Goal: Task Accomplishment & Management: Use online tool/utility

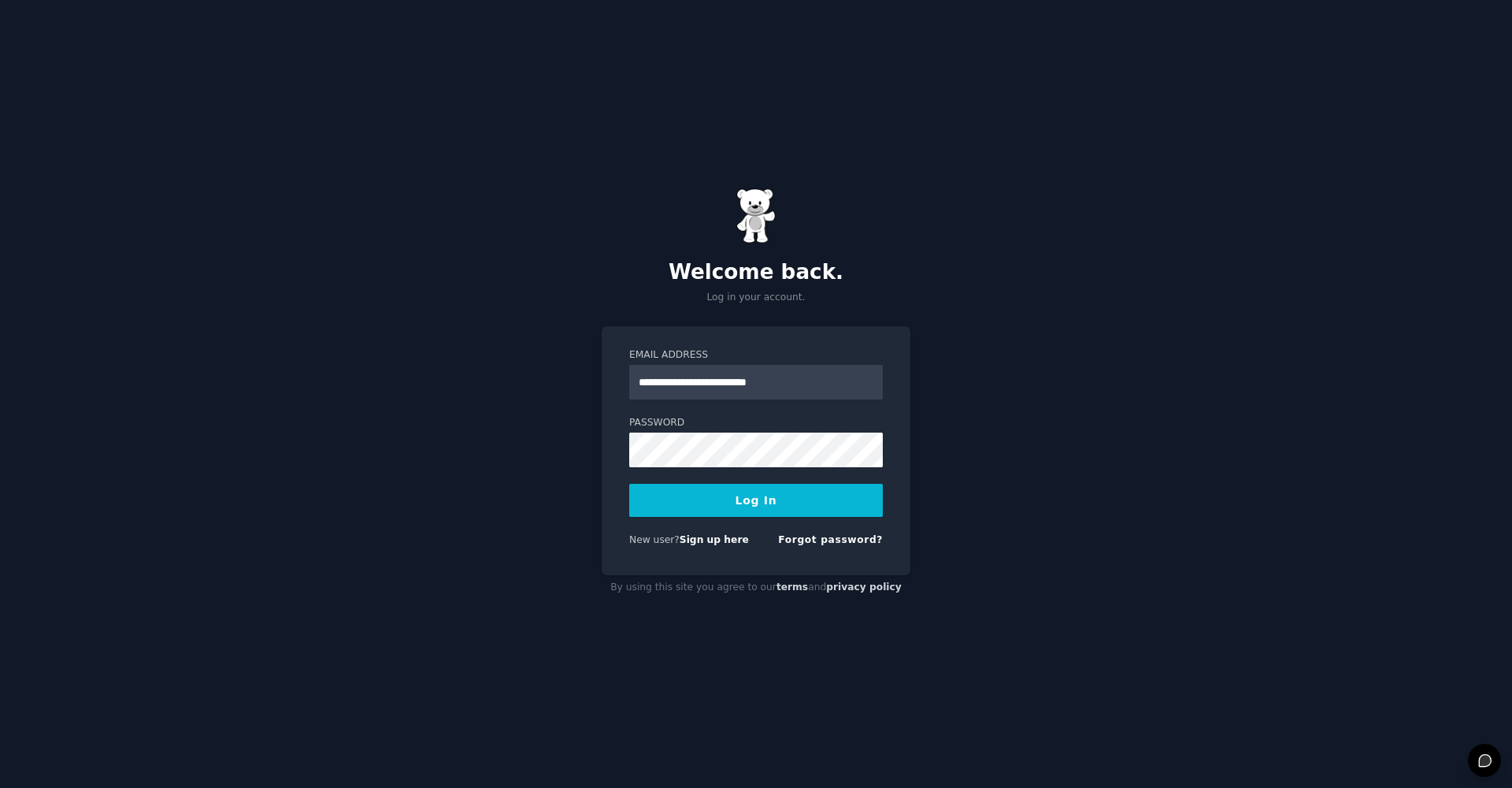
type input "**********"
click at [756, 500] on button "Log In" at bounding box center [756, 500] width 254 height 33
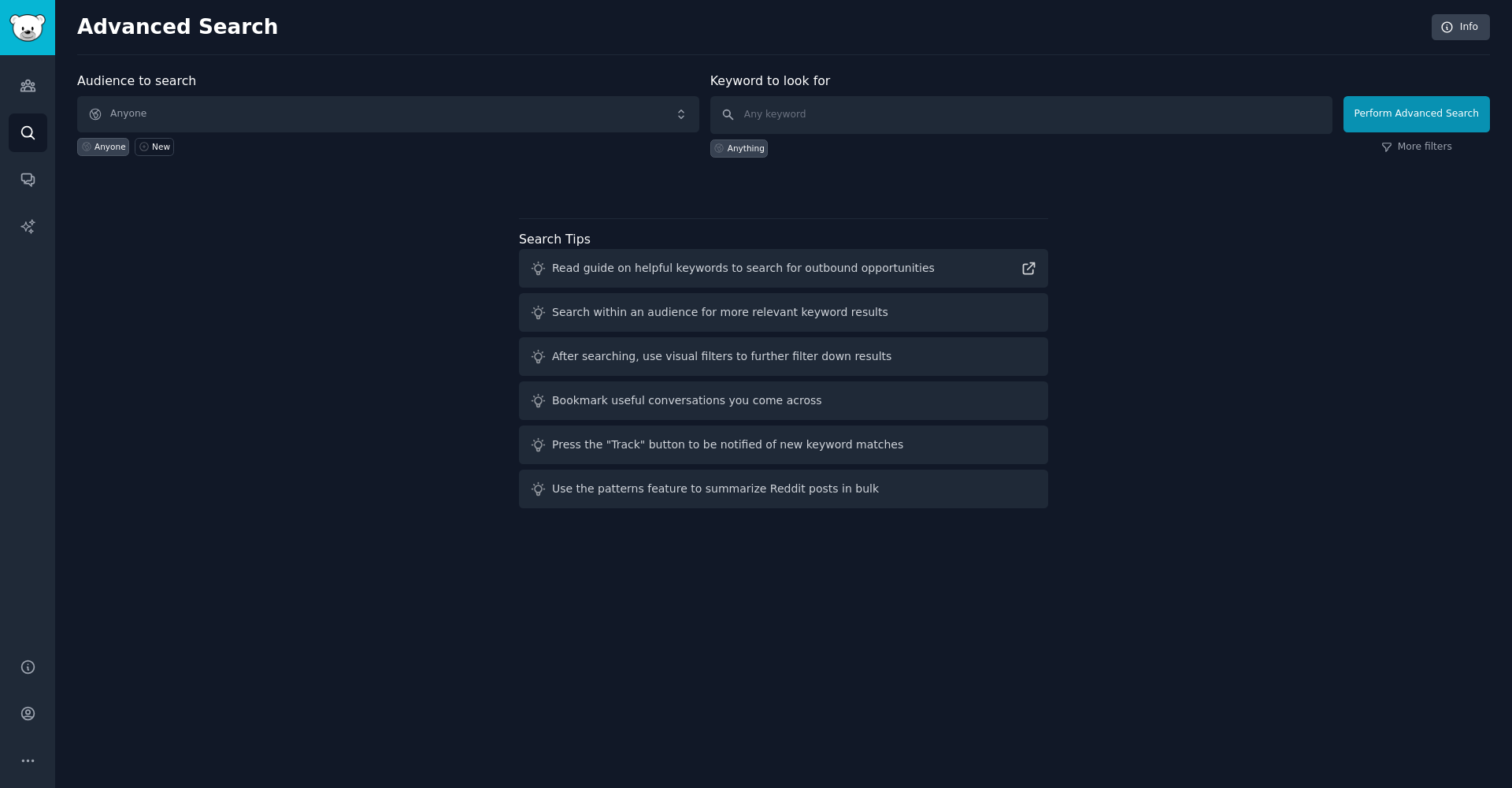
click at [412, 123] on span "Anyone" at bounding box center [389, 115] width 622 height 36
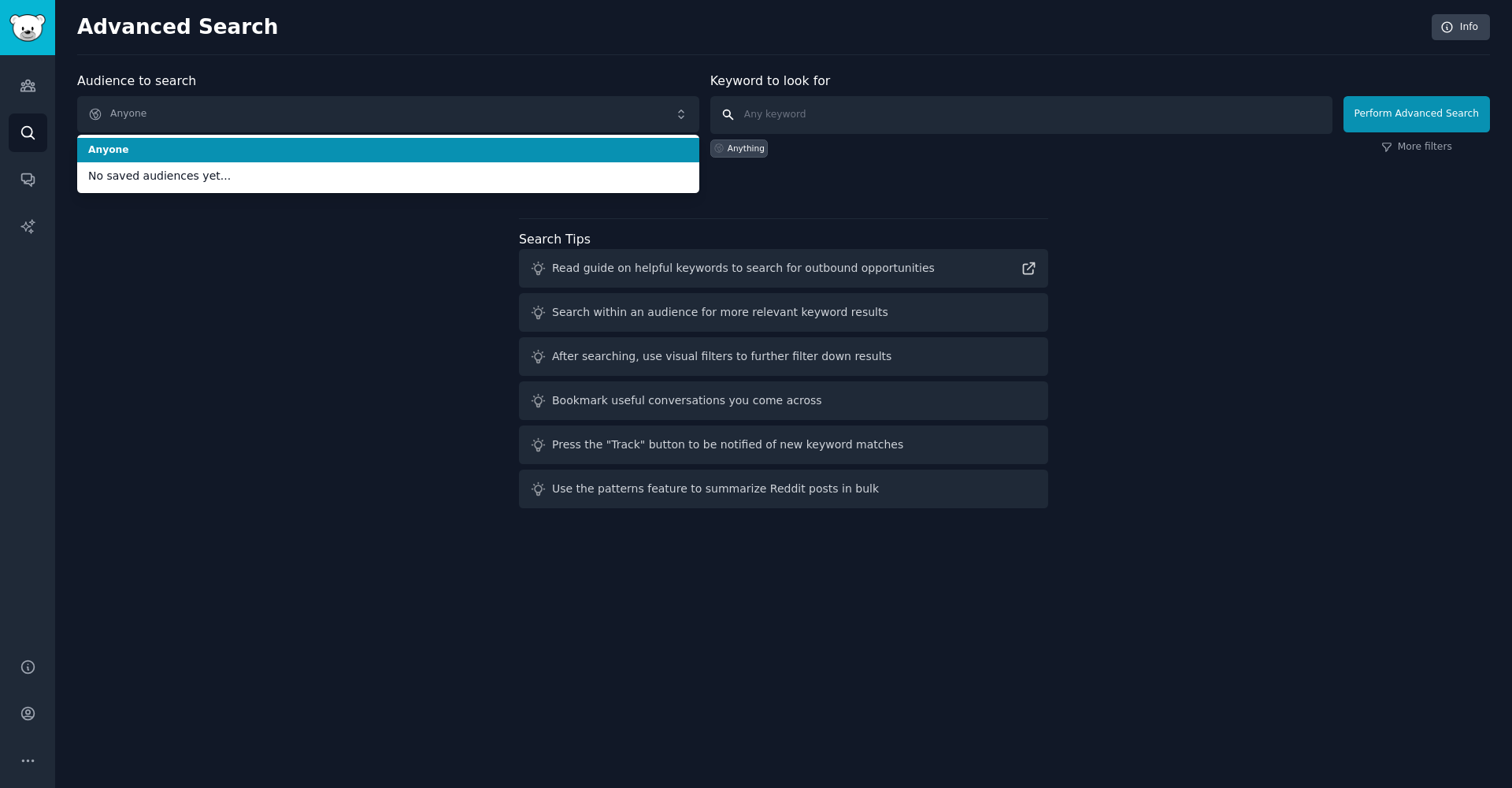
click at [768, 96] on input "text" at bounding box center [1021, 115] width 622 height 38
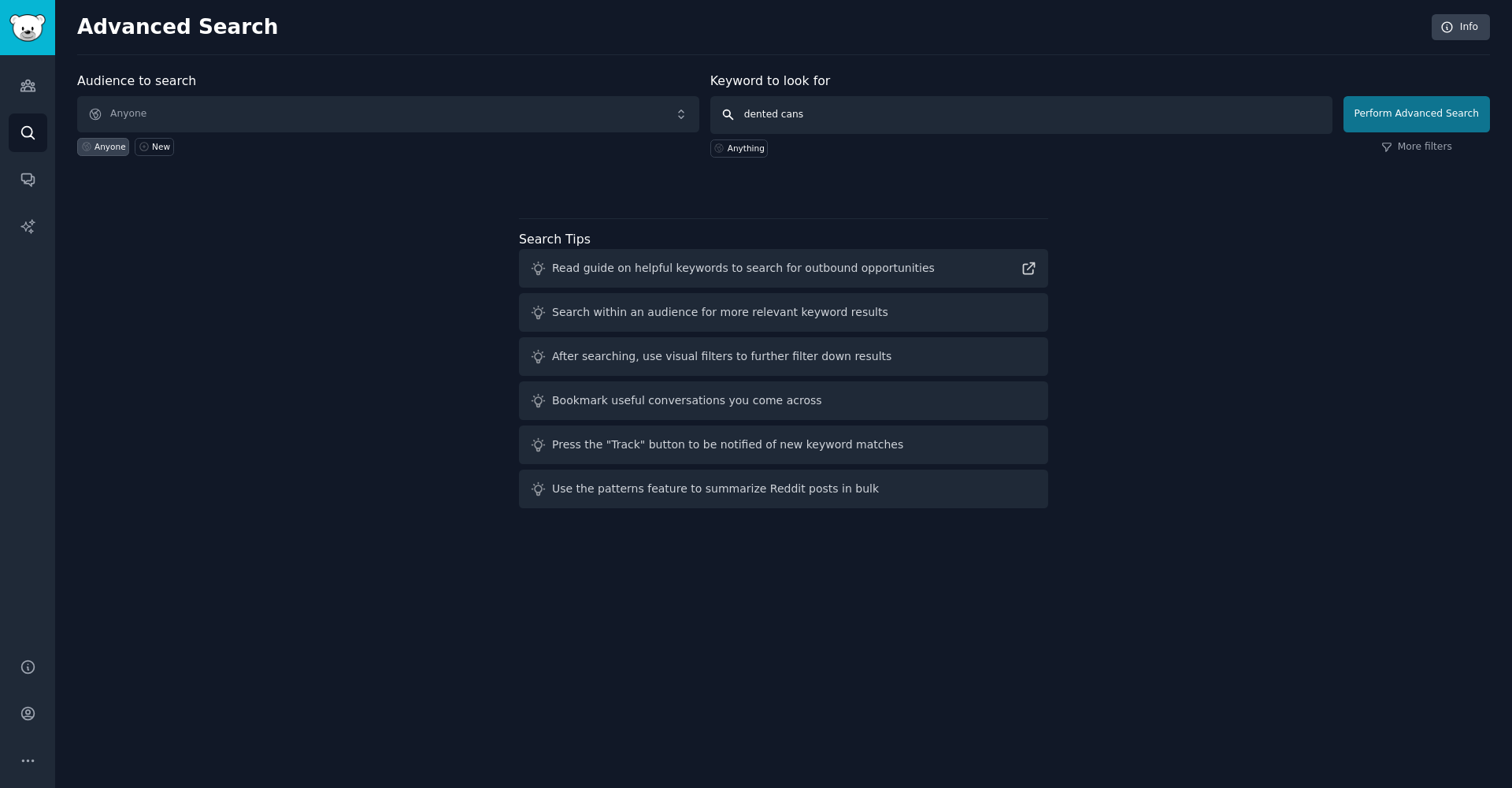
type input "dented cans"
click at [1371, 113] on button "Perform Advanced Search" at bounding box center [1416, 115] width 146 height 36
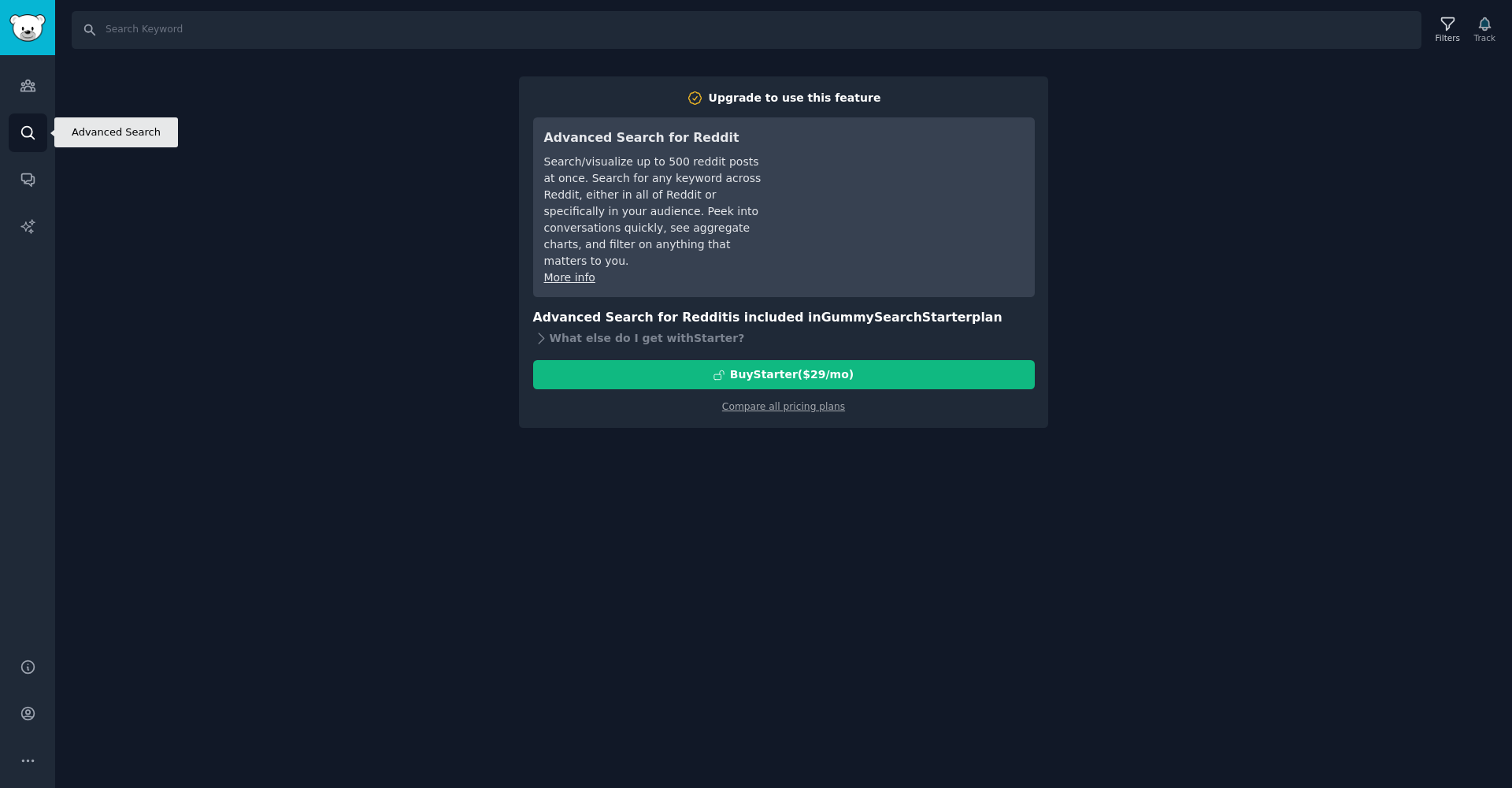
click at [24, 128] on icon "Sidebar" at bounding box center [28, 133] width 13 height 13
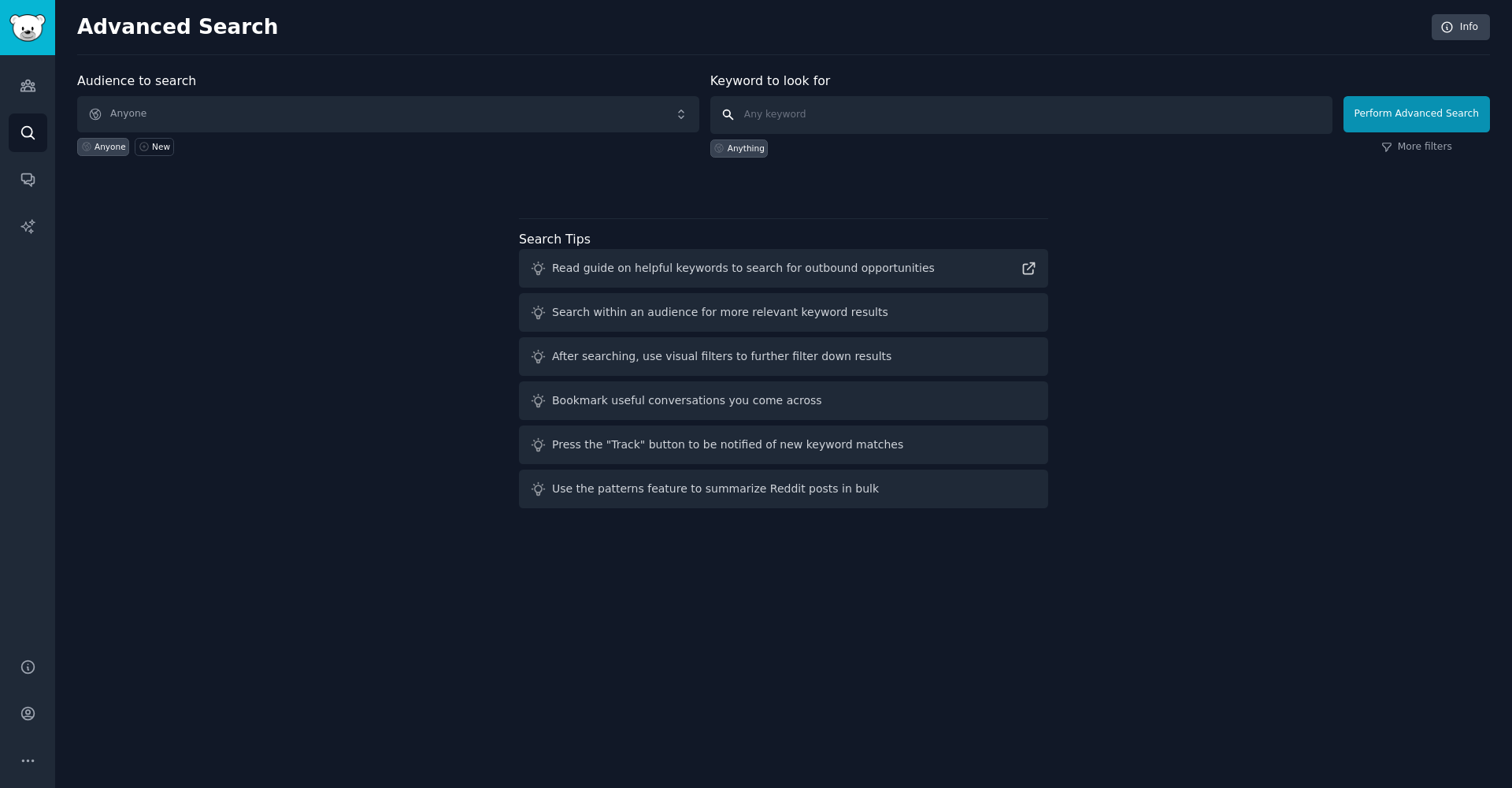
click at [749, 122] on input "text" at bounding box center [1021, 115] width 622 height 38
type input "dented cans"
click at [375, 119] on span "Anyone" at bounding box center [389, 115] width 622 height 36
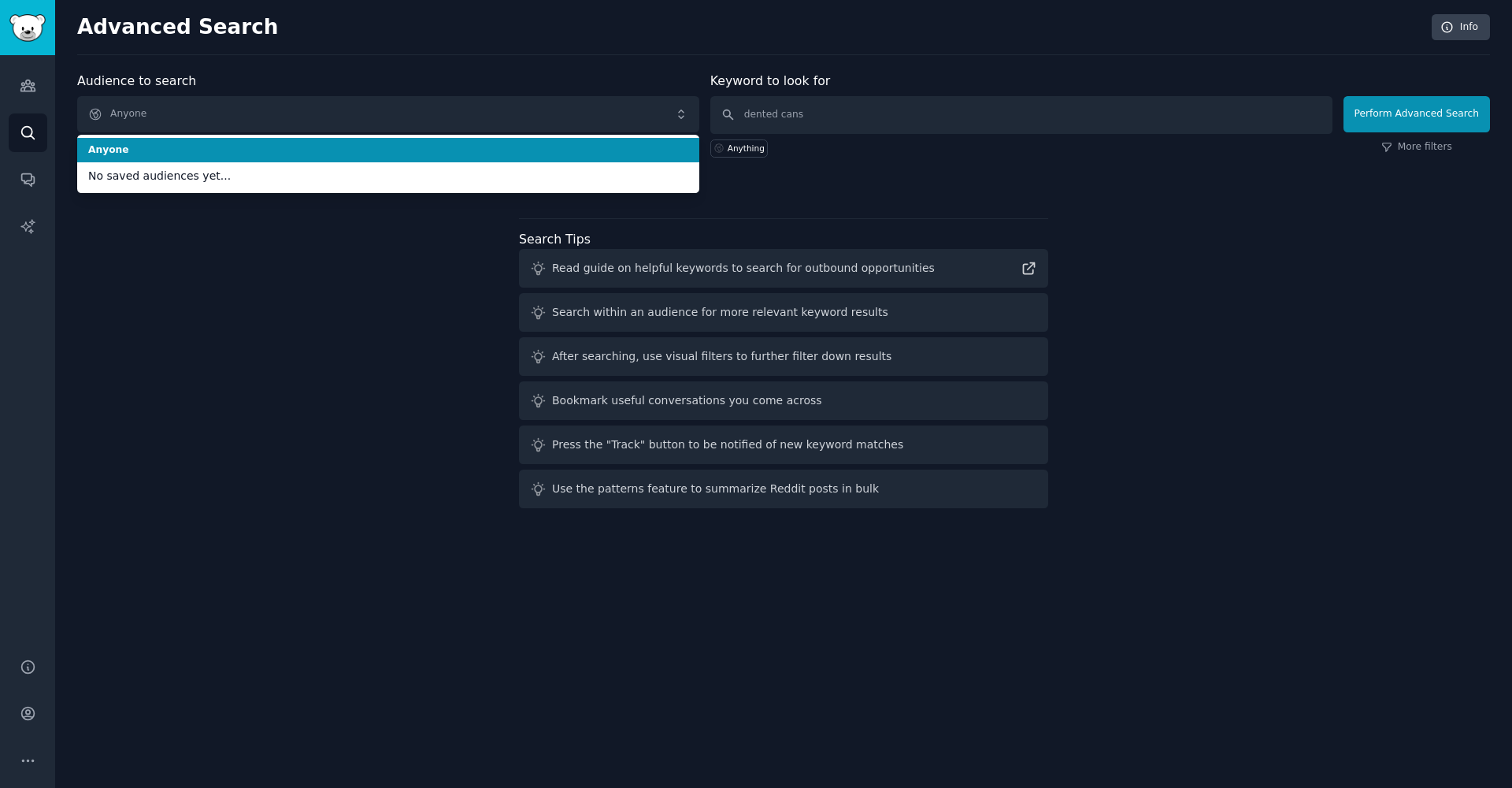
click at [356, 153] on span "Anyone" at bounding box center [389, 150] width 600 height 14
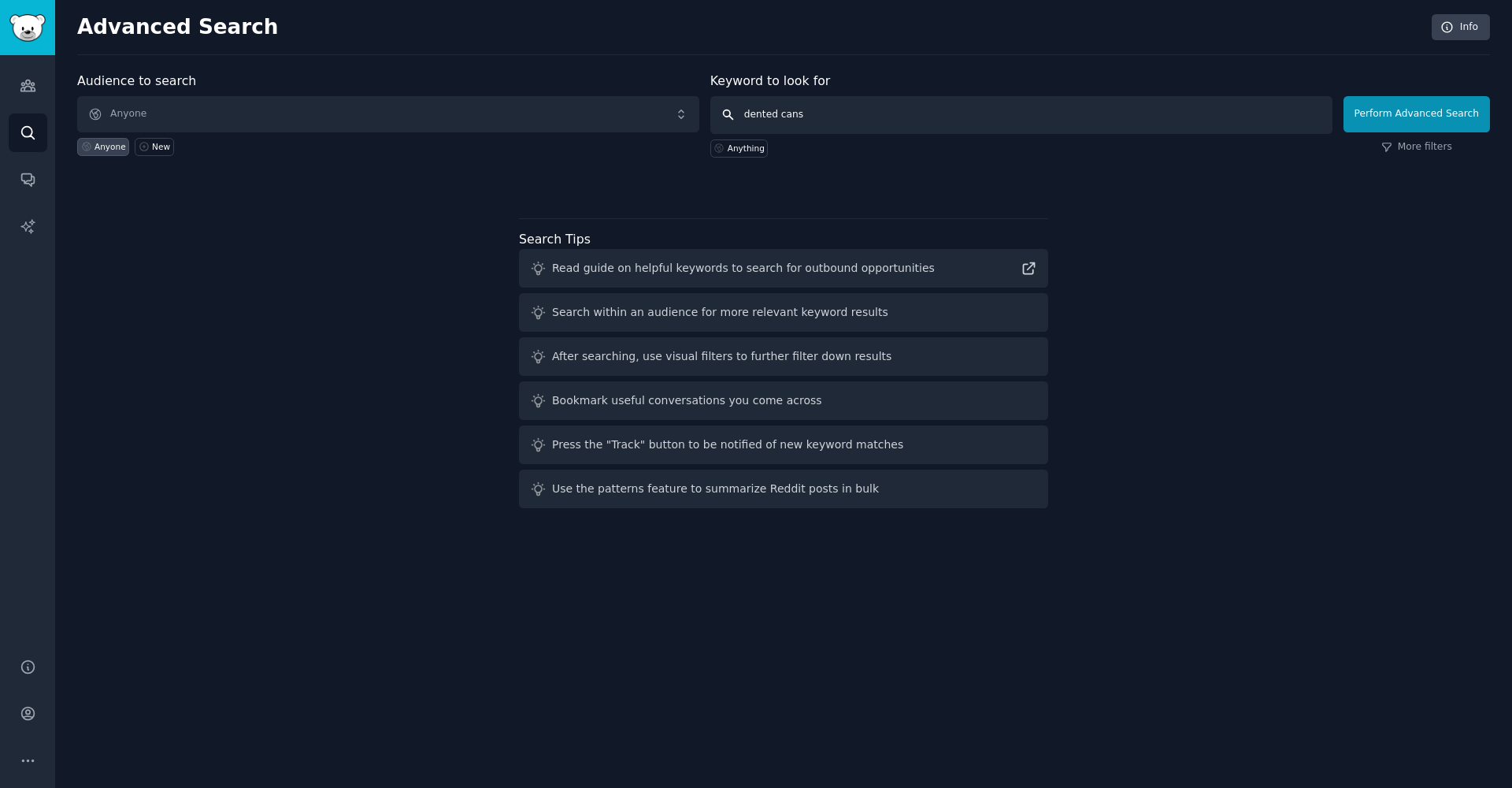
click at [1420, 114] on button "Perform Advanced Search" at bounding box center [1416, 115] width 146 height 36
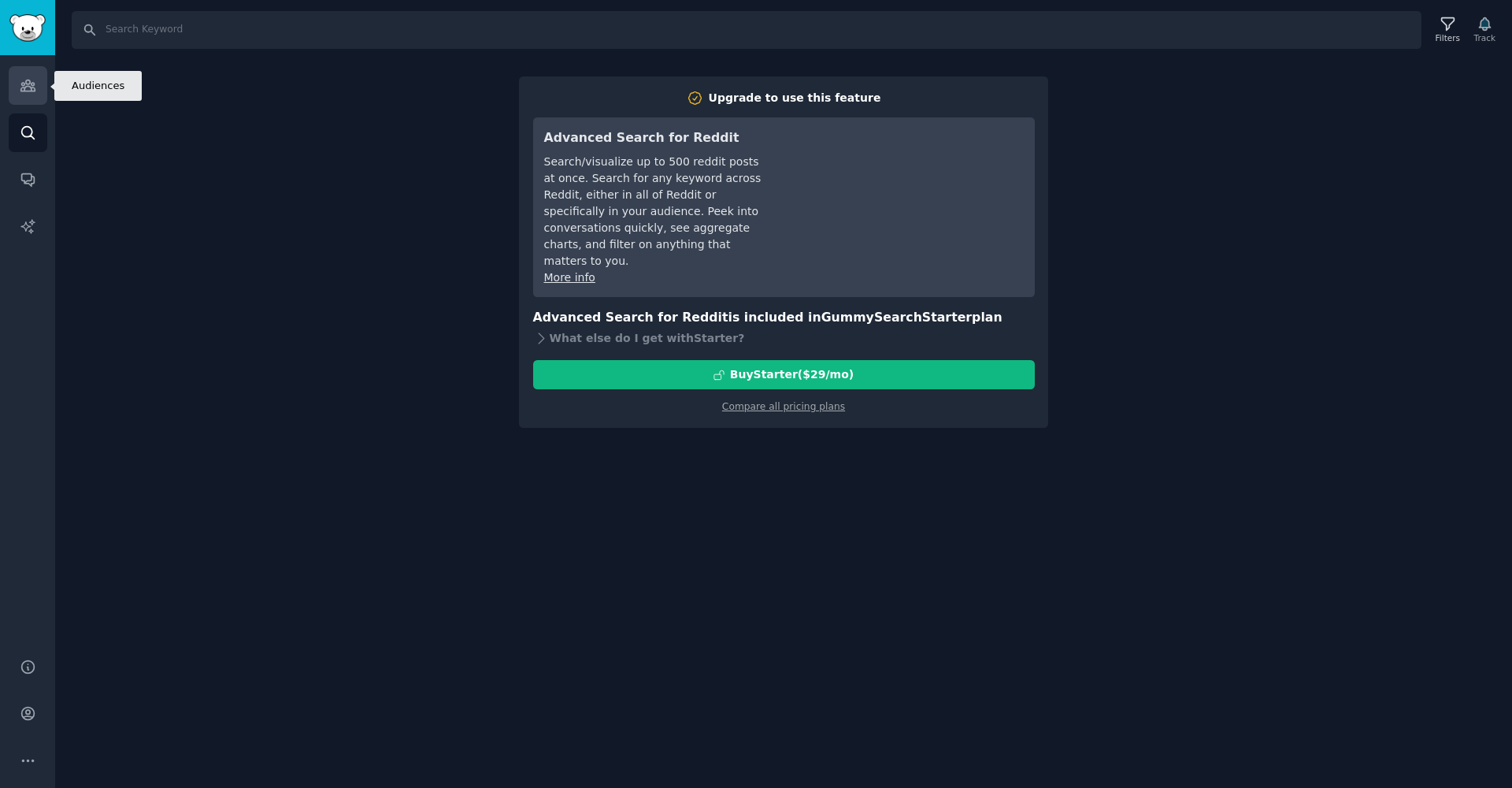
click at [16, 89] on link "Audiences" at bounding box center [28, 85] width 39 height 39
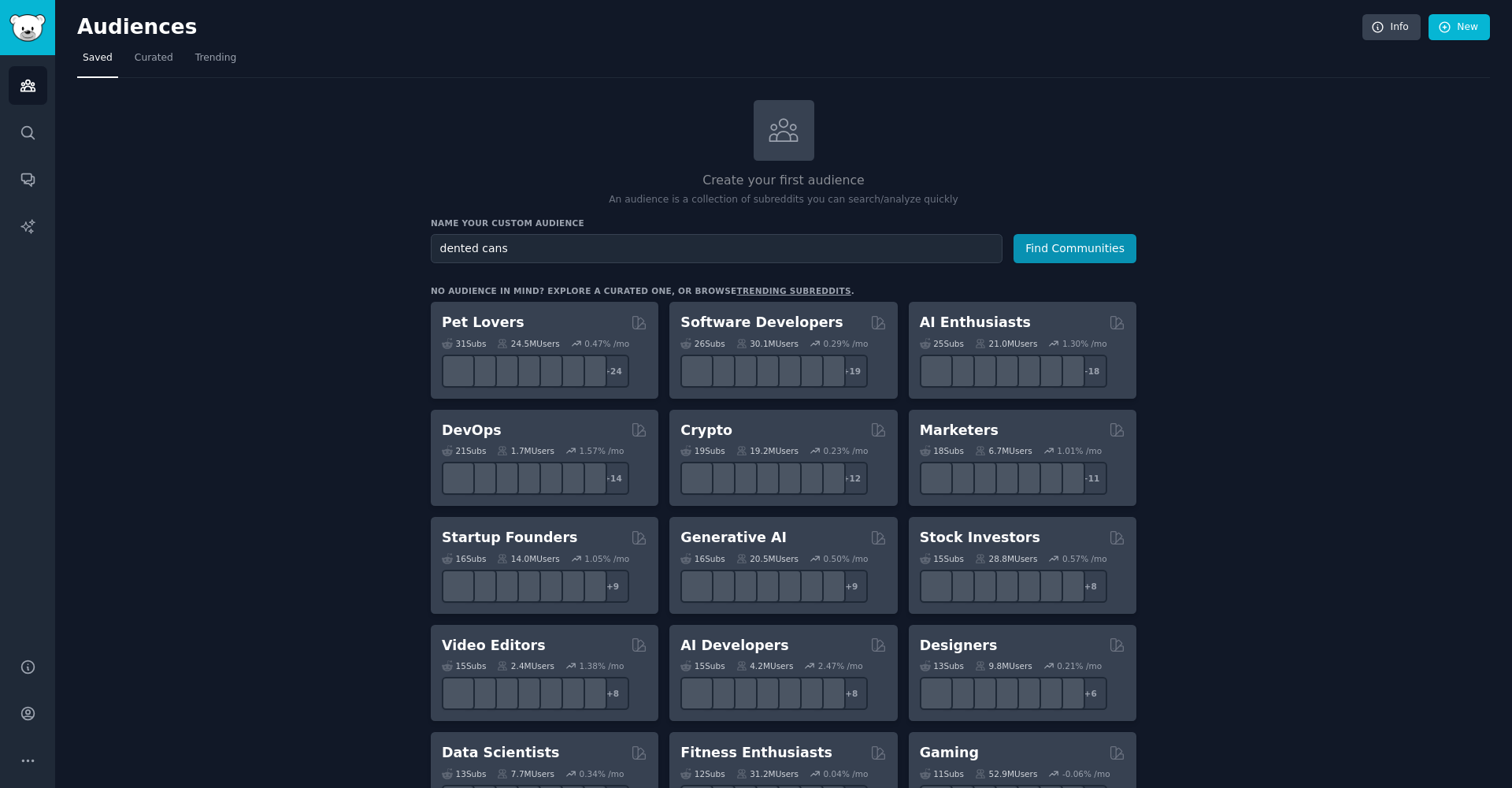
type input "dented cans"
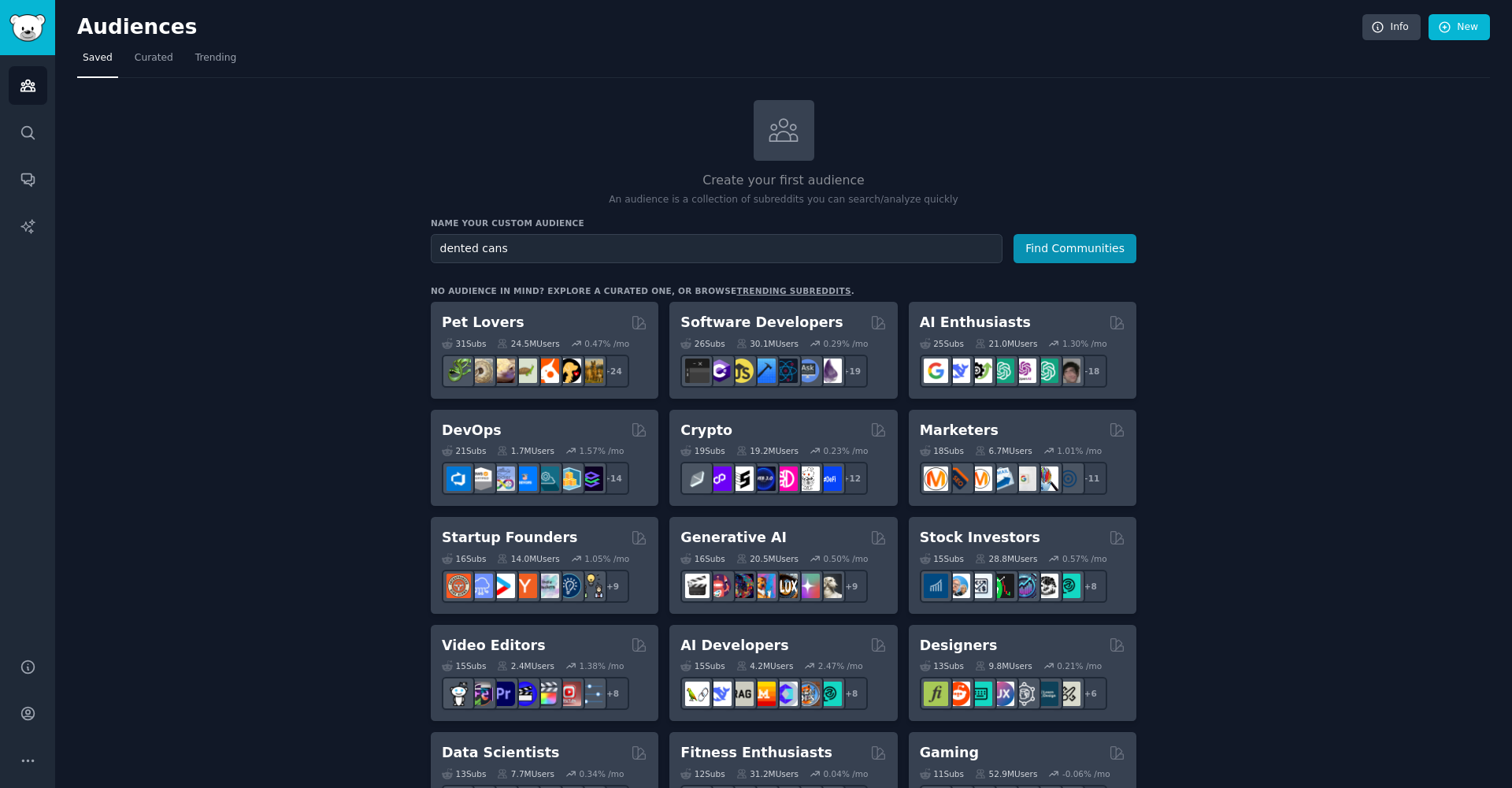
click at [1076, 247] on button "Find Communities" at bounding box center [1075, 248] width 123 height 29
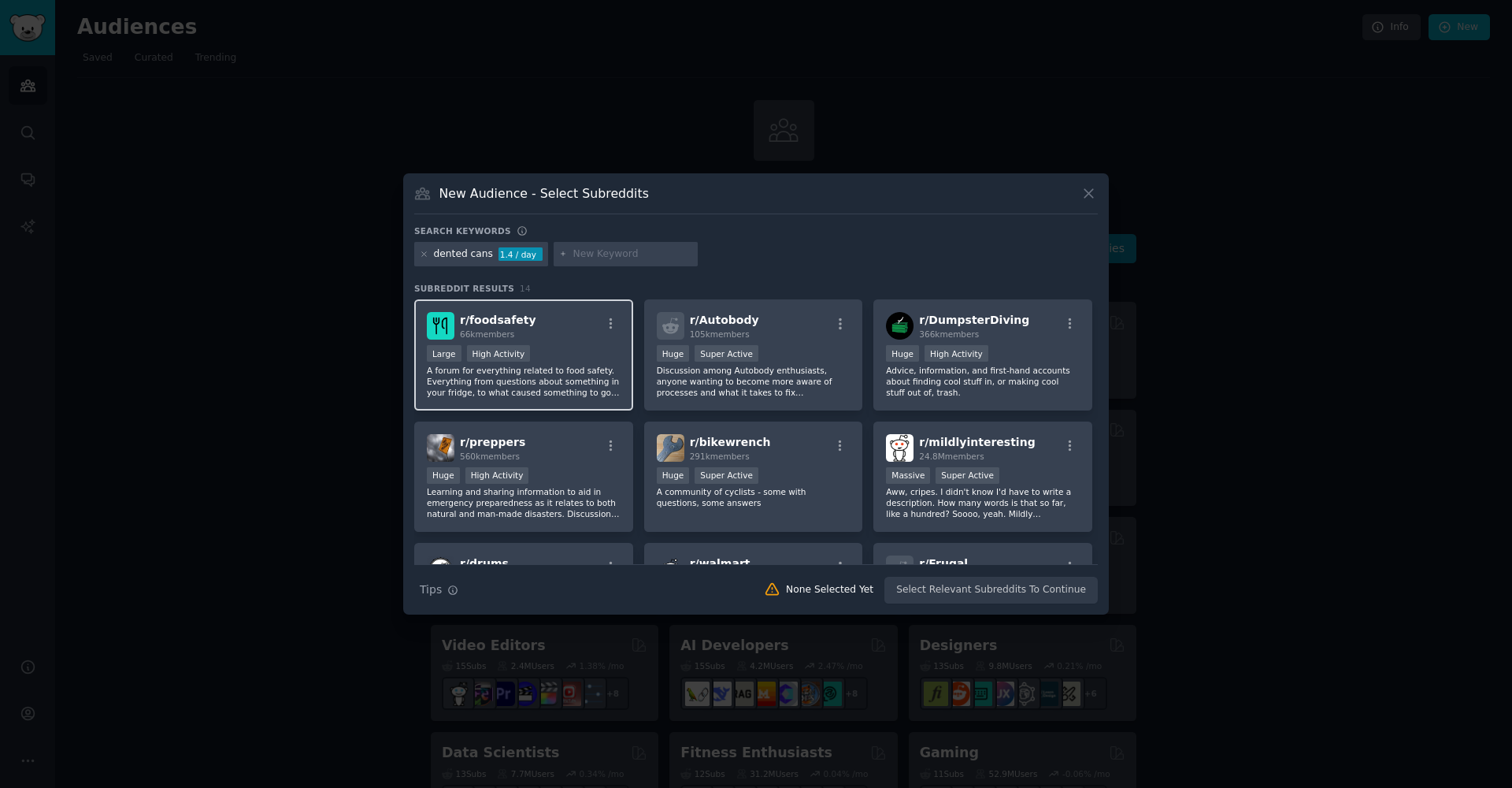
click at [588, 351] on div "Large High Activity" at bounding box center [523, 355] width 194 height 20
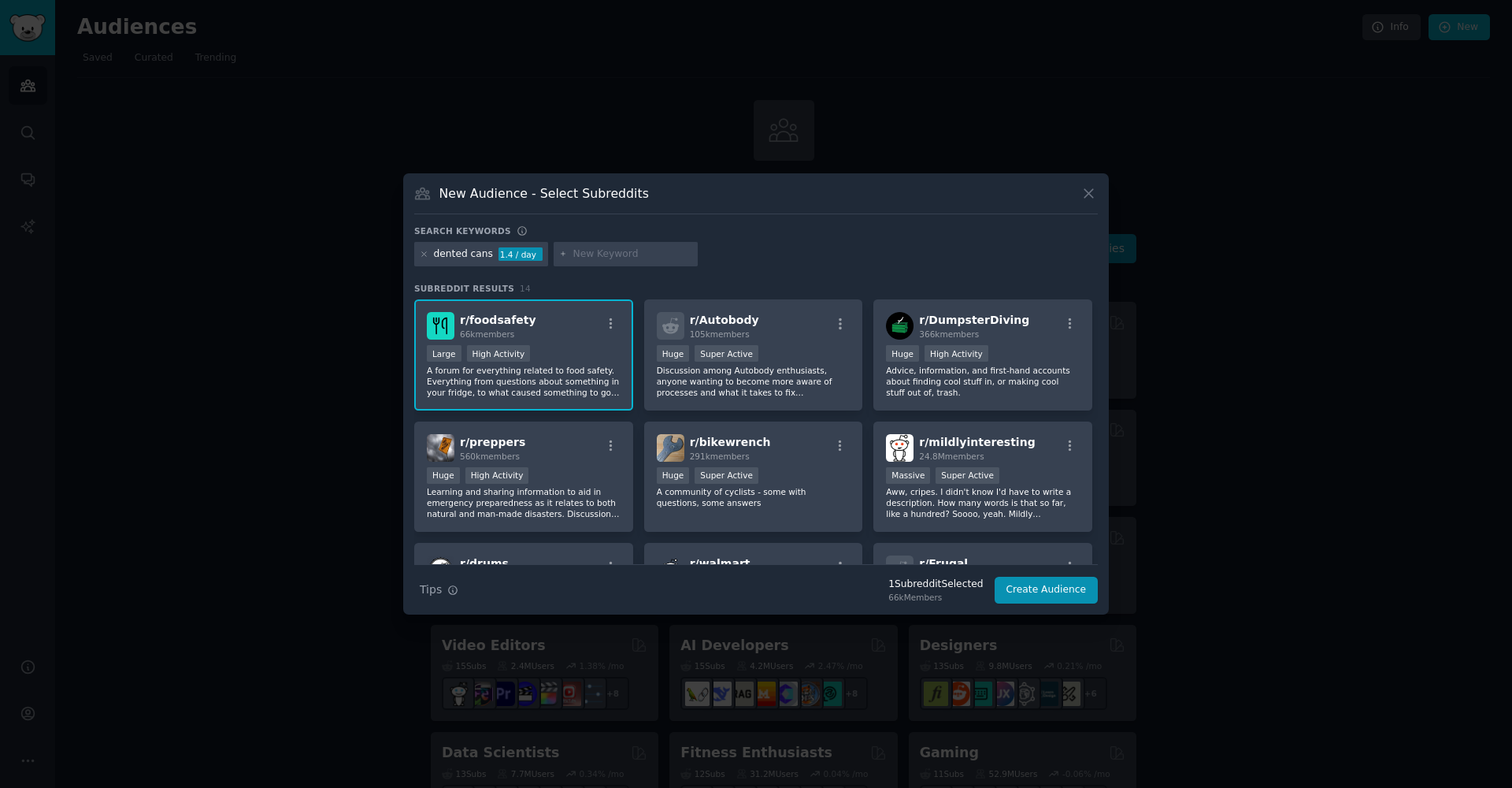
click at [575, 337] on div "r/ foodsafety 66k members" at bounding box center [523, 326] width 194 height 28
click at [511, 353] on div "High Activity" at bounding box center [498, 353] width 64 height 17
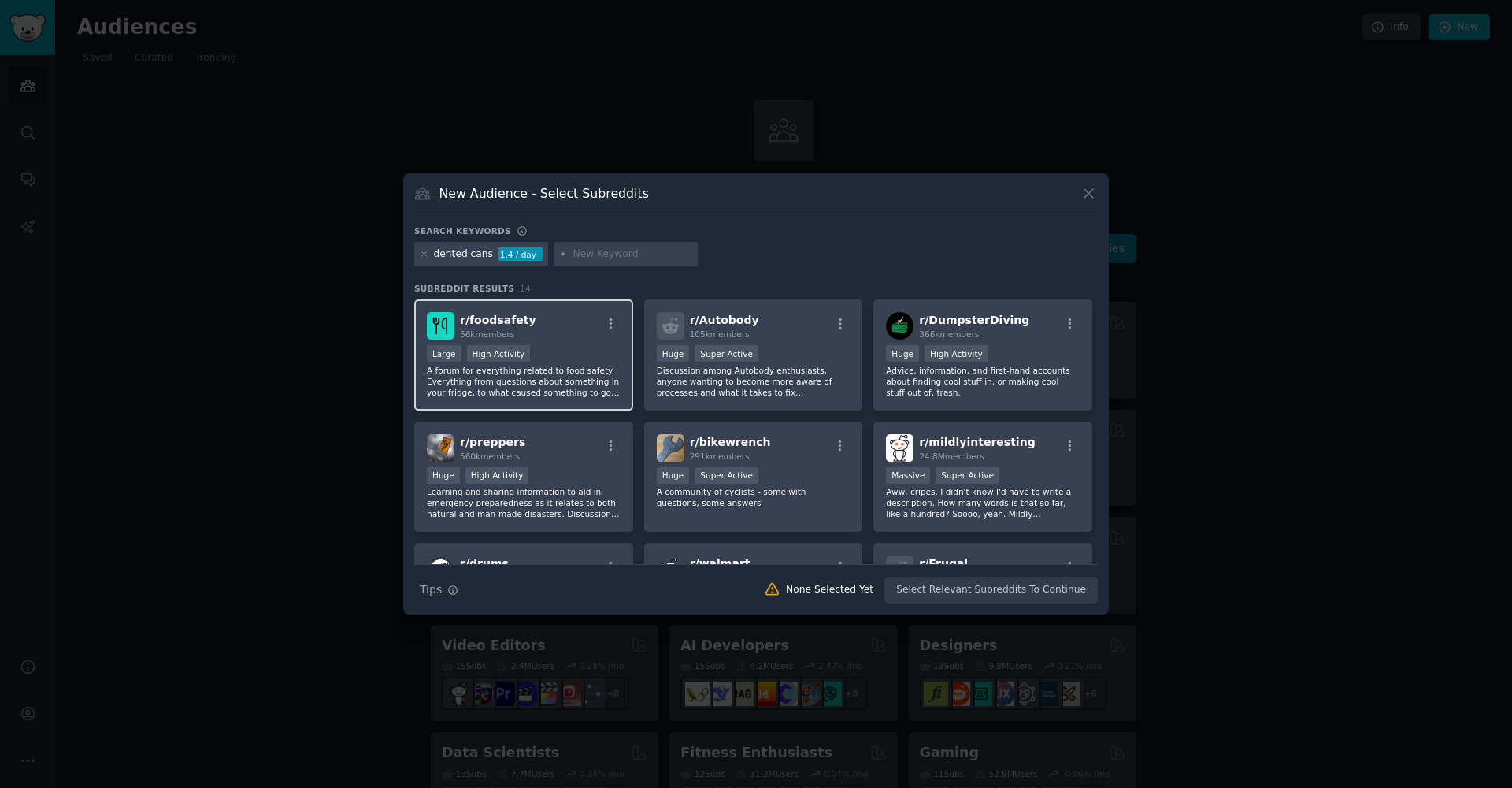
click at [607, 374] on p "A forum for everything related to food safety. Everything from questions about …" at bounding box center [523, 382] width 194 height 33
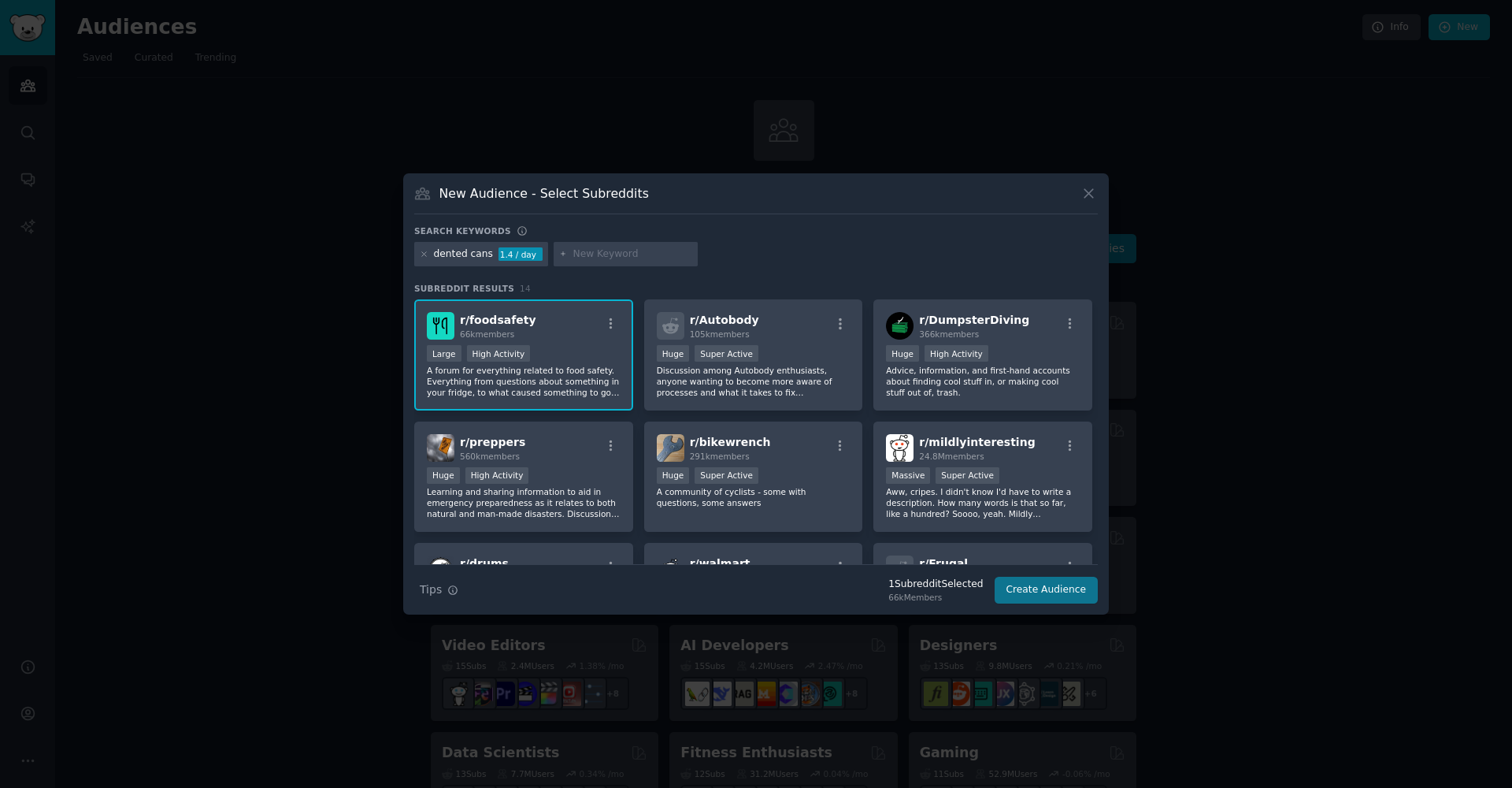
click at [1029, 595] on button "Create Audience" at bounding box center [1047, 590] width 104 height 27
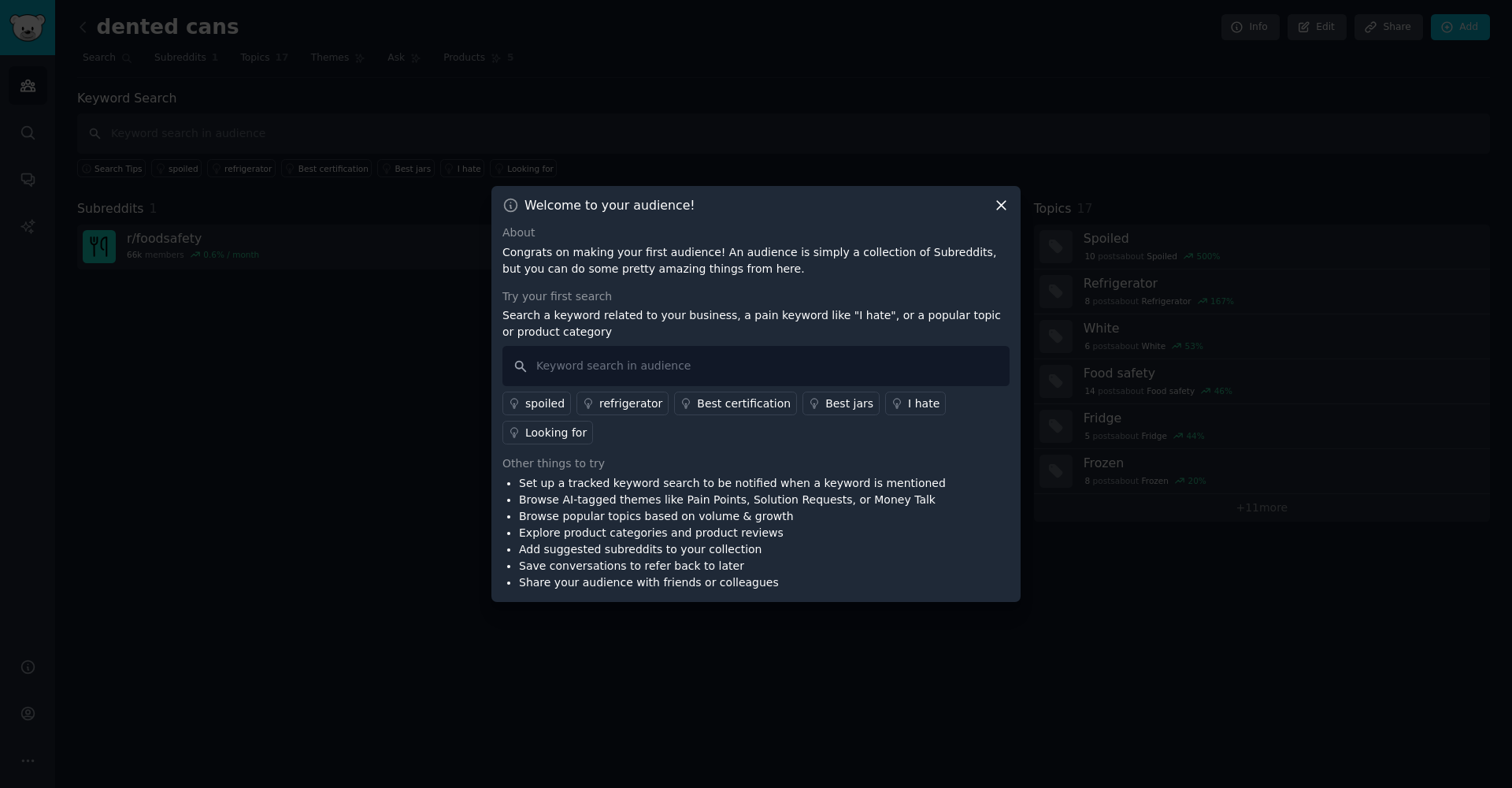
click at [1006, 205] on icon at bounding box center [1001, 205] width 17 height 17
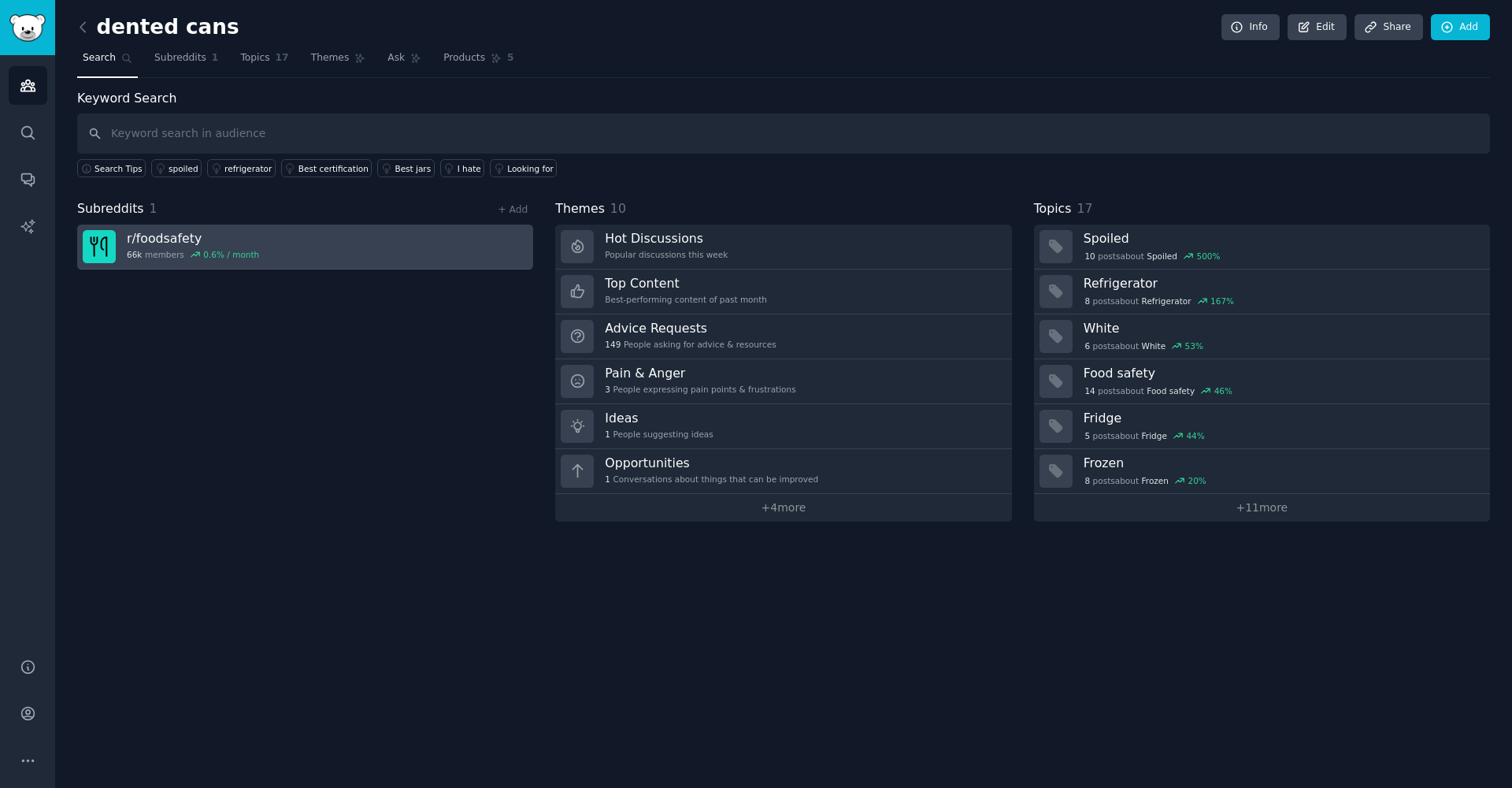
click at [466, 239] on link "r/ foodsafety 66k members 0.6 % / month" at bounding box center [305, 247] width 456 height 45
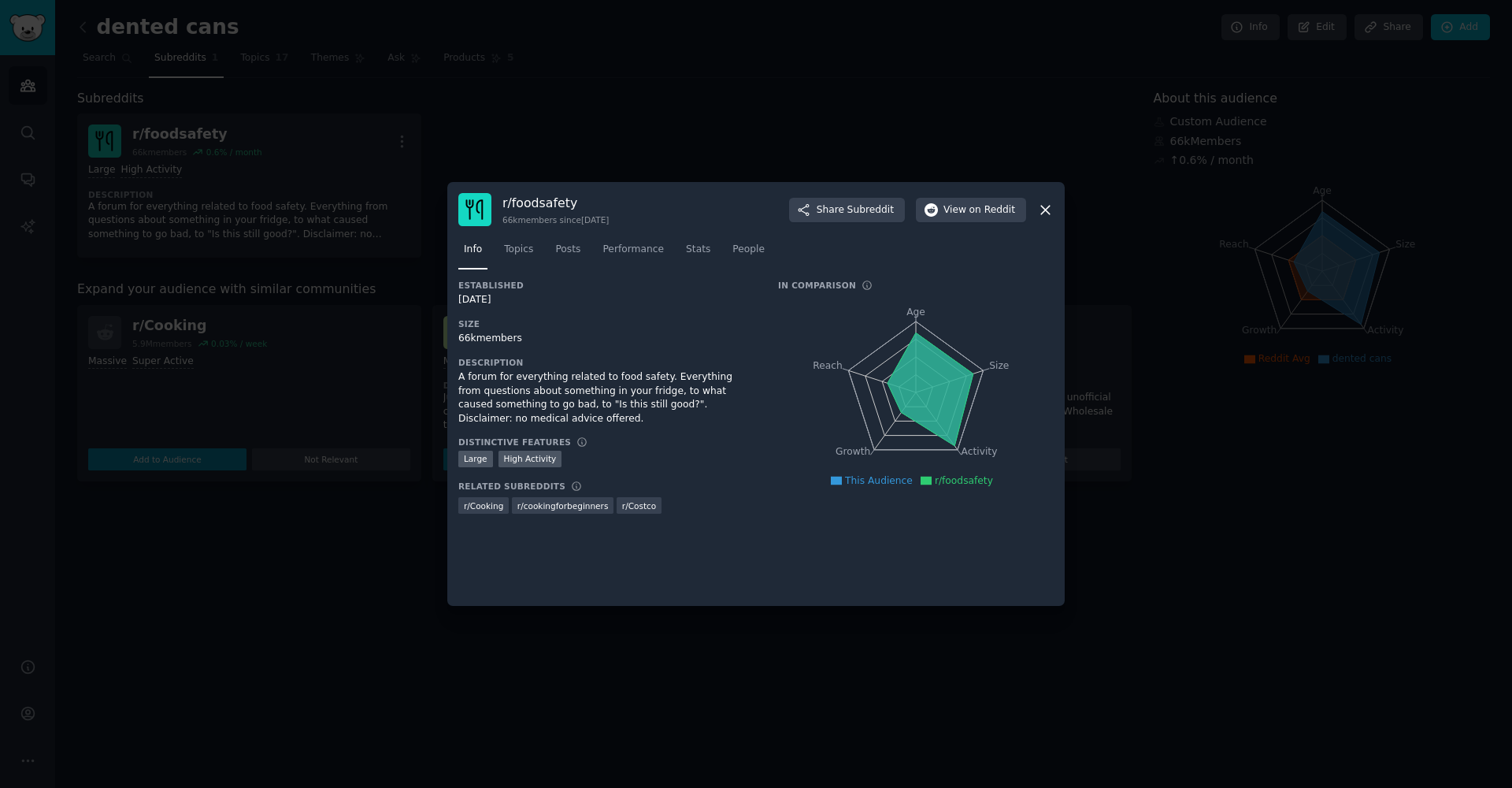
click at [1051, 202] on icon at bounding box center [1045, 209] width 17 height 17
